Goal: Task Accomplishment & Management: Manage account settings

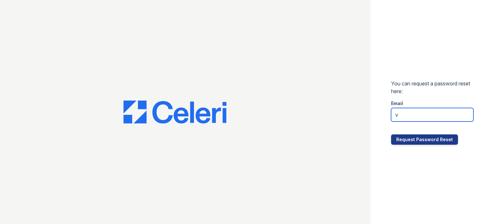
click at [413, 114] on input "v" at bounding box center [432, 115] width 82 height 14
type input "[DOMAIN_NAME][EMAIL_ADDRESS][DOMAIN_NAME]"
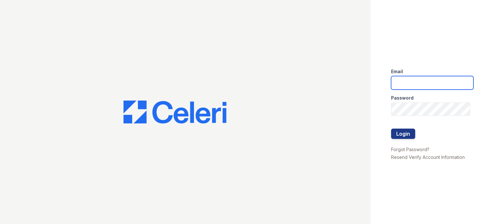
click at [420, 81] on input "email" at bounding box center [432, 83] width 82 height 14
type input "[DOMAIN_NAME][EMAIL_ADDRESS][DOMAIN_NAME]"
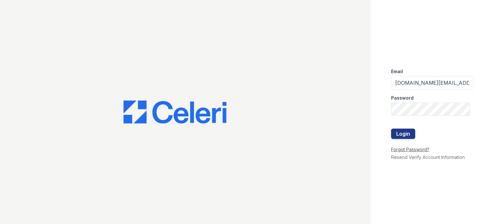
click at [403, 150] on link "Forgot Password?" at bounding box center [410, 148] width 38 height 5
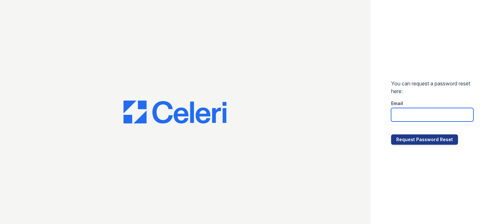
click at [431, 116] on input "email" at bounding box center [432, 115] width 82 height 14
type input "[DOMAIN_NAME][EMAIL_ADDRESS][DOMAIN_NAME]"
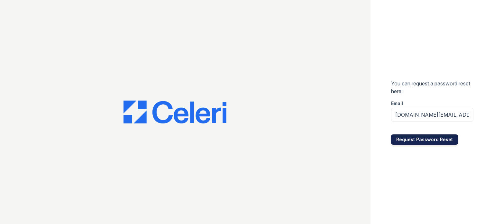
click at [403, 140] on button "Request Password Reset" at bounding box center [424, 139] width 67 height 10
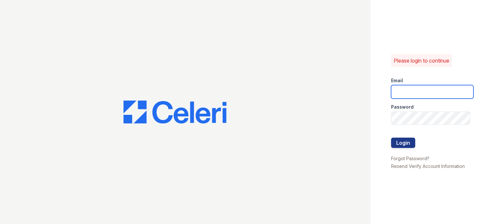
click at [427, 95] on input "email" at bounding box center [432, 92] width 82 height 14
click at [461, 71] on div "Please login to continue Email Password Login Forgot Password? Resend Verify Ac…" at bounding box center [433, 112] width 124 height 224
click at [440, 93] on input "email" at bounding box center [432, 92] width 82 height 14
type input "villas.pm@cafmanagement.com"
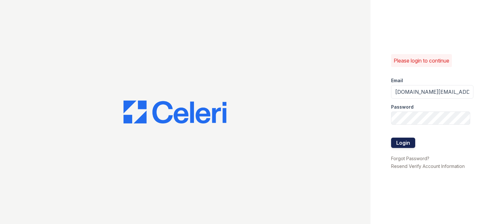
click at [407, 143] on button "Login" at bounding box center [403, 142] width 24 height 10
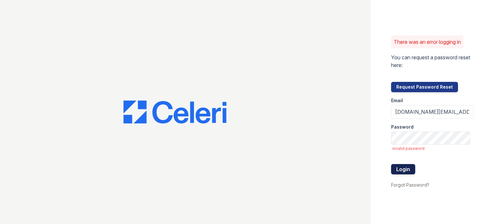
click at [405, 170] on button "Login" at bounding box center [403, 169] width 24 height 10
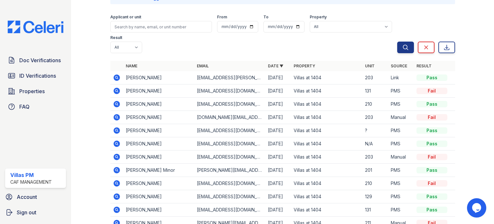
scroll to position [64, 0]
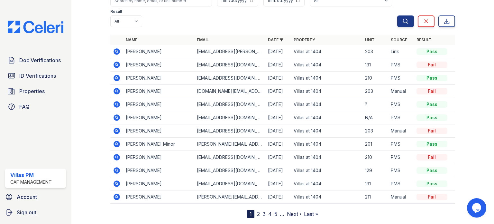
click at [116, 102] on icon at bounding box center [117, 104] width 6 height 6
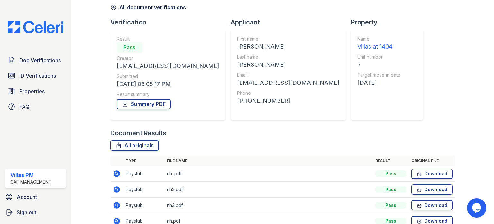
scroll to position [63, 0]
